Goal: Navigation & Orientation: Find specific page/section

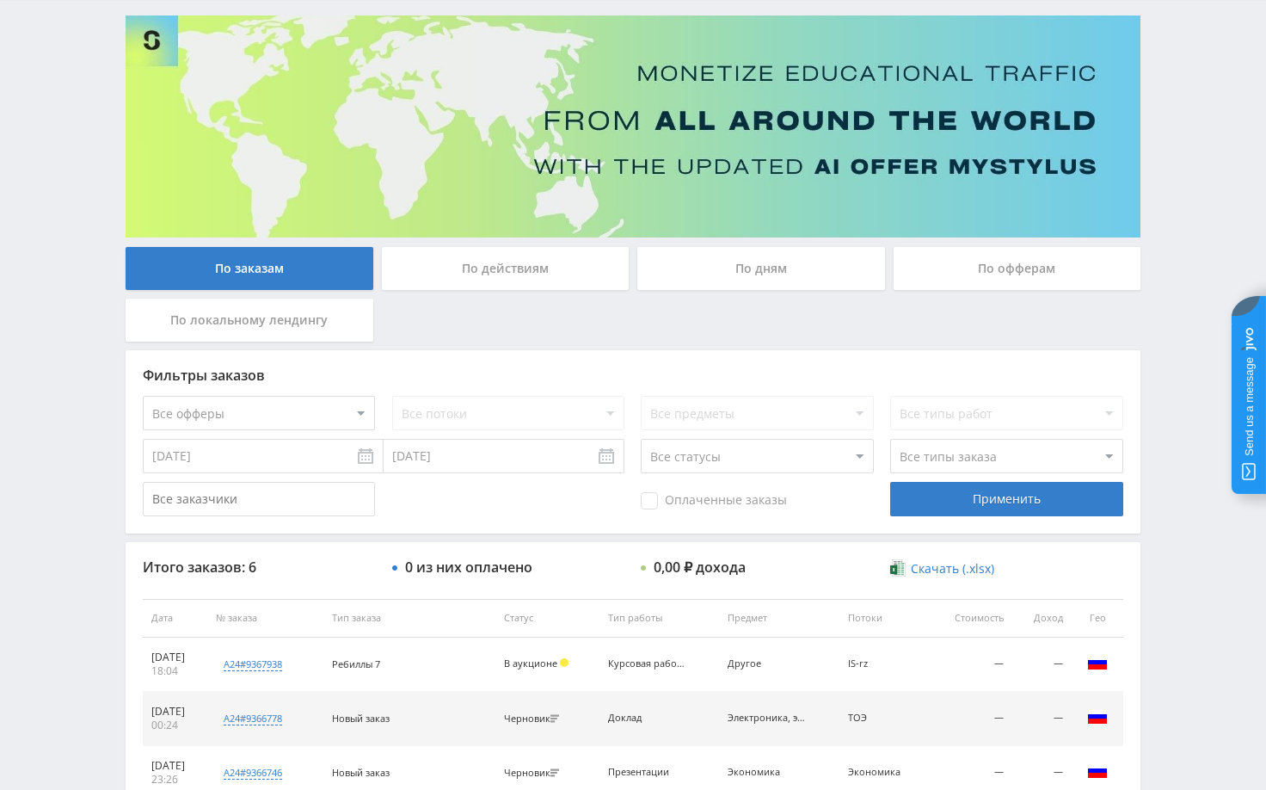
scroll to position [86, 0]
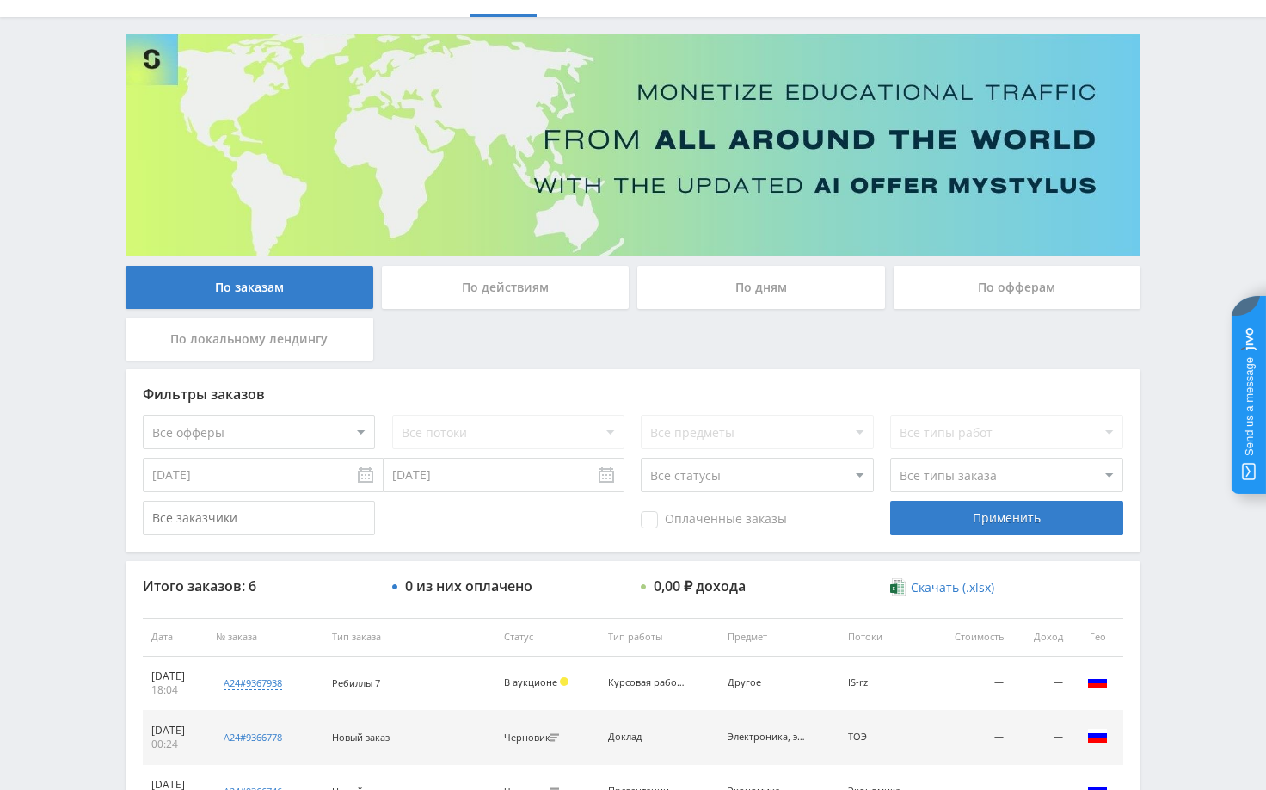
click at [1227, 275] on div "Telegram-канал Инструменты База знаний Ваш менеджер: [PERSON_NAME] Online @edug…" at bounding box center [633, 510] width 1266 height 1193
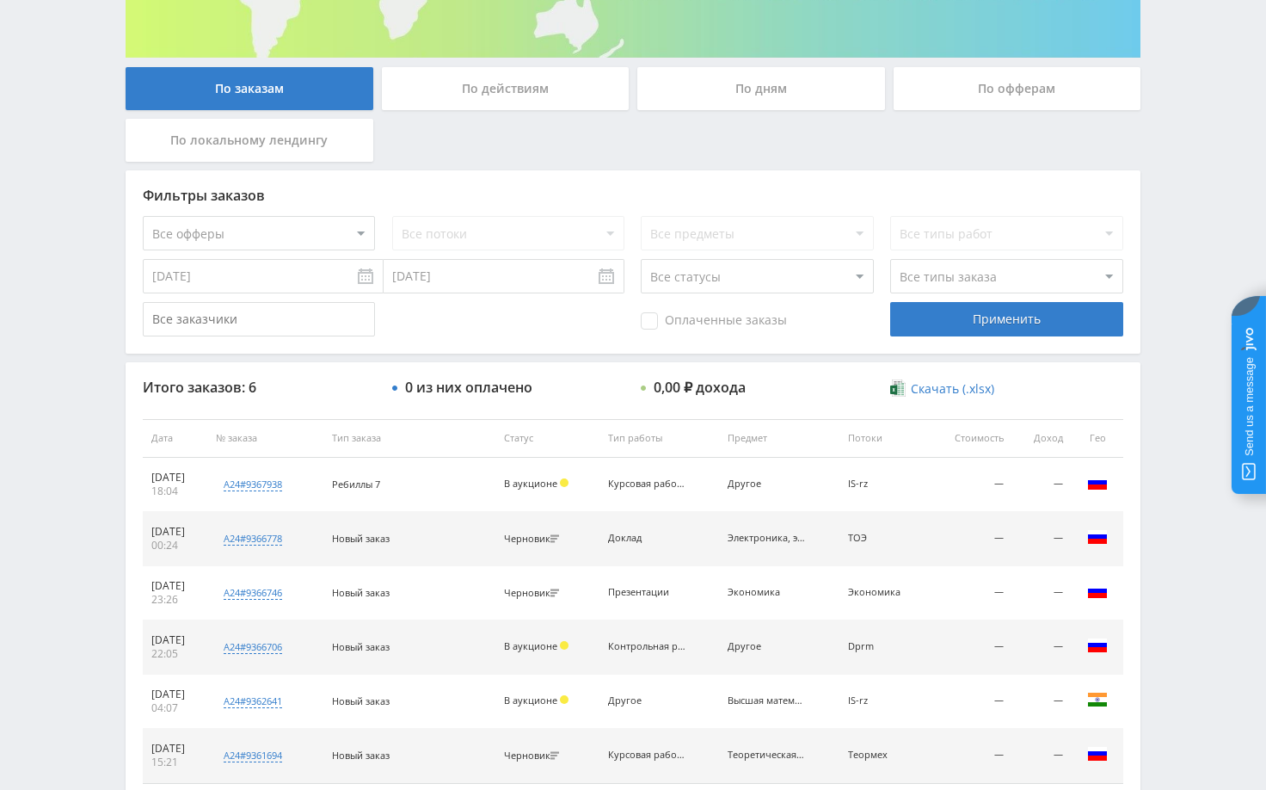
scroll to position [344, 0]
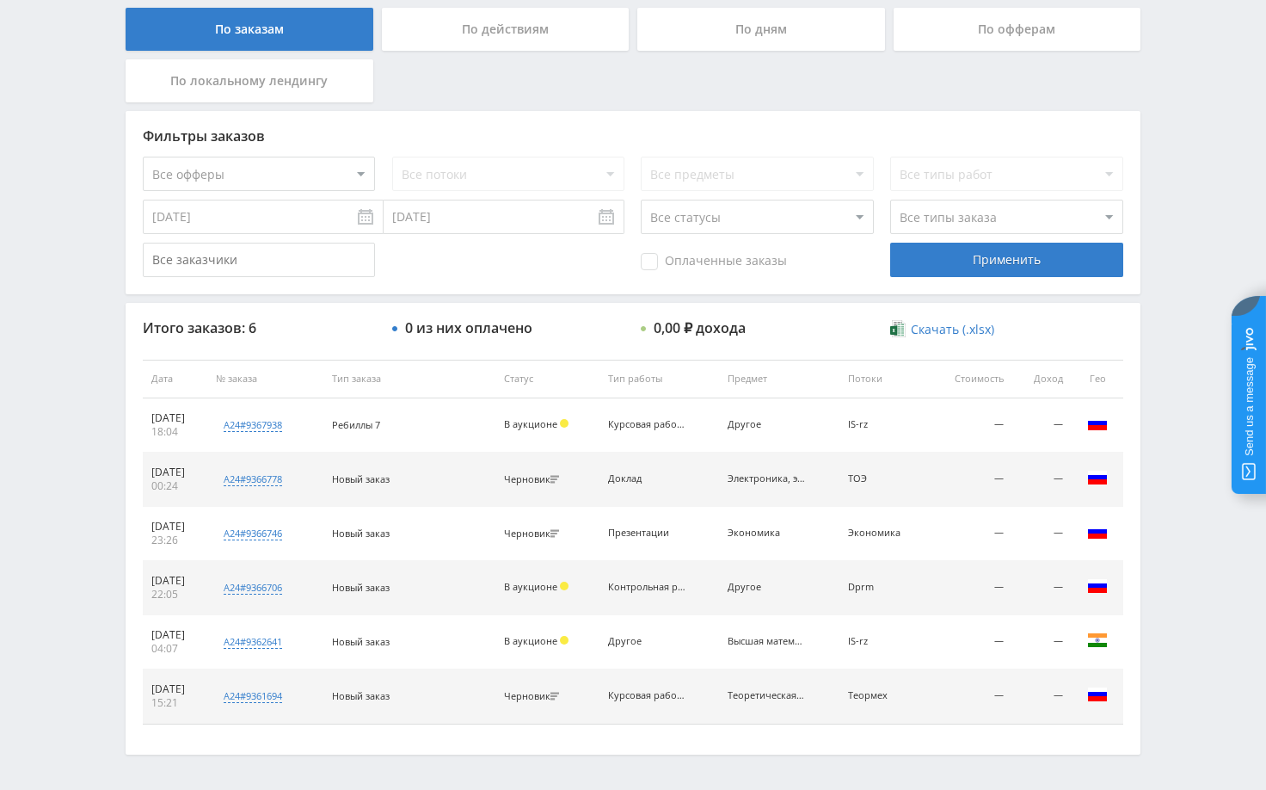
click at [1162, 281] on div "Telegram-канал Инструменты База знаний Ваш менеджер: [PERSON_NAME] Online @edug…" at bounding box center [633, 252] width 1266 height 1193
